Goal: Register for event/course

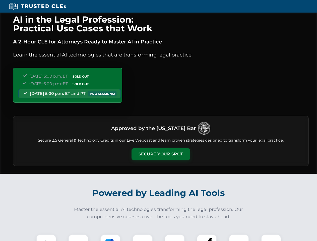
click at [161, 154] on button "Secure Your Spot" at bounding box center [160, 154] width 59 height 12
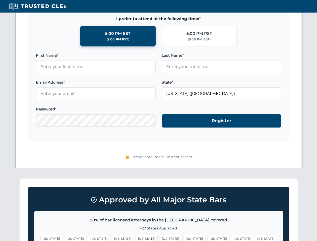
click at [183, 238] on span "[US_STATE]" at bounding box center [194, 238] width 22 height 7
click at [231, 238] on span "[US_STATE]" at bounding box center [242, 238] width 22 height 7
